Goal: Find specific page/section: Find specific page/section

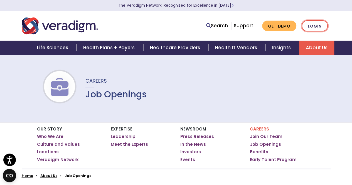
click at [316, 25] on link "Login" at bounding box center [315, 25] width 26 height 11
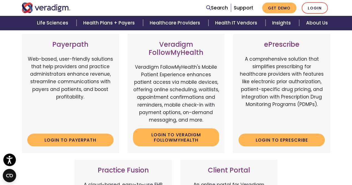
scroll to position [100, 0]
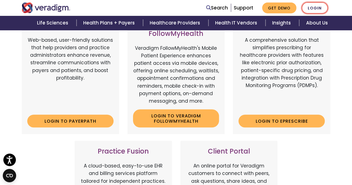
click at [314, 9] on link "Login" at bounding box center [315, 7] width 26 height 11
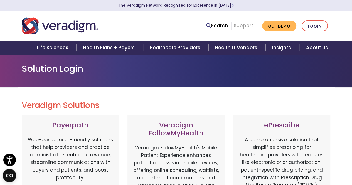
click at [239, 25] on link "Support" at bounding box center [243, 25] width 19 height 7
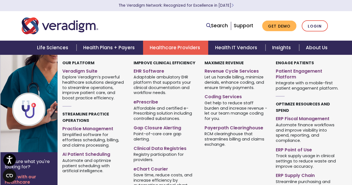
scroll to position [22, 0]
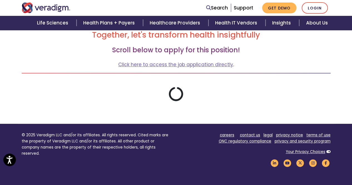
scroll to position [83, 0]
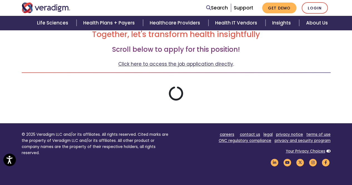
click at [158, 64] on link "Click here to access the job application directly" at bounding box center [175, 64] width 115 height 7
